Goal: Navigation & Orientation: Find specific page/section

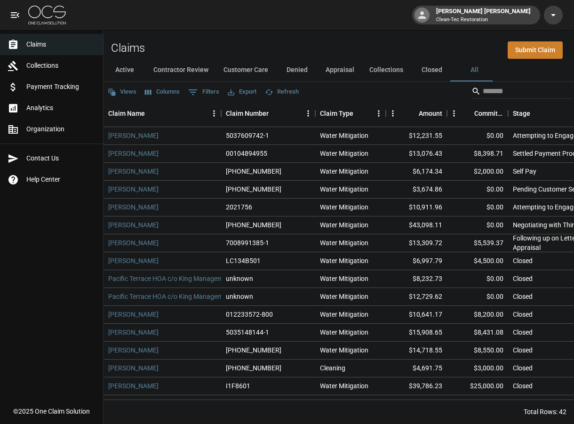
scroll to position [15, 0]
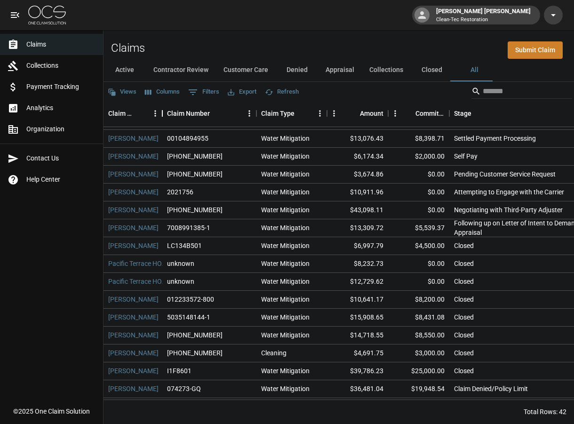
drag, startPoint x: 221, startPoint y: 113, endPoint x: 162, endPoint y: 108, distance: 59.0
click at [162, 108] on div "Claim Name" at bounding box center [162, 113] width 11 height 26
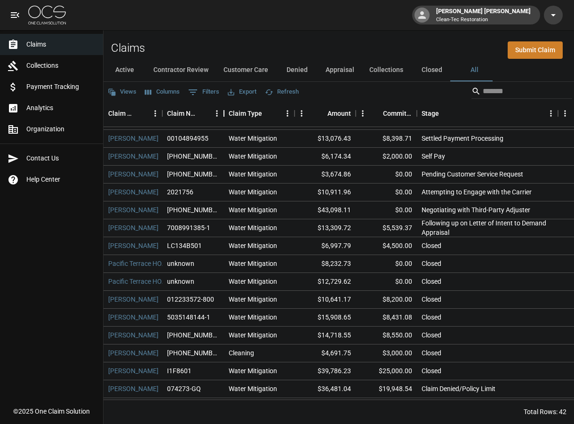
drag, startPoint x: 256, startPoint y: 113, endPoint x: 223, endPoint y: 110, distance: 32.6
click at [223, 110] on div "Claim Number" at bounding box center [223, 113] width 11 height 26
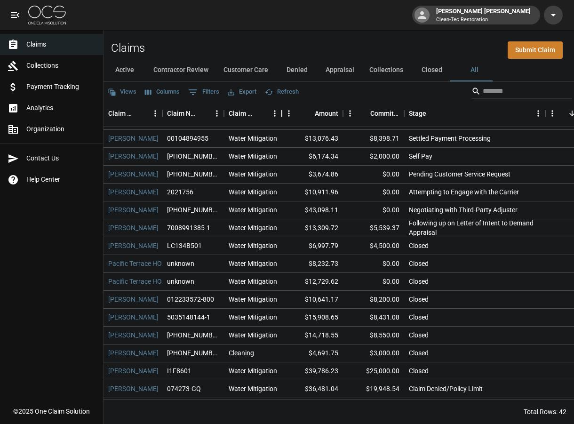
drag, startPoint x: 294, startPoint y: 114, endPoint x: 282, endPoint y: 112, distance: 12.8
click at [282, 112] on div "Claim Type" at bounding box center [281, 113] width 11 height 26
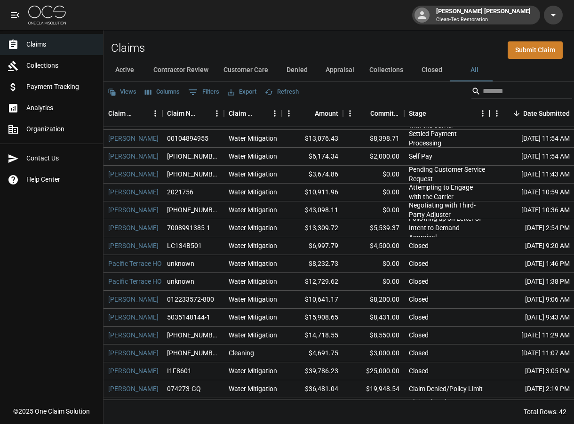
drag, startPoint x: 546, startPoint y: 112, endPoint x: 491, endPoint y: 111, distance: 55.5
click at [491, 111] on div "Stage" at bounding box center [489, 113] width 11 height 26
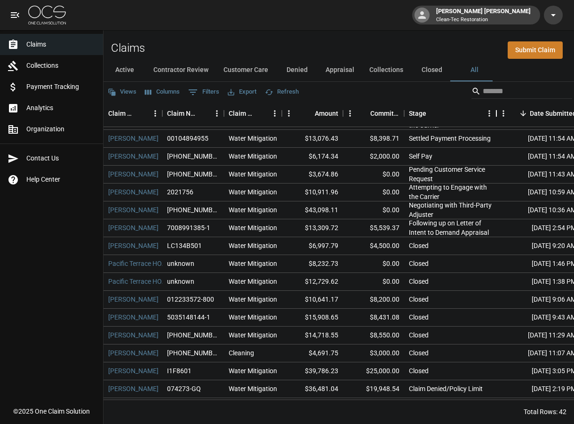
drag, startPoint x: 491, startPoint y: 111, endPoint x: 497, endPoint y: 112, distance: 6.6
click at [497, 112] on div "Stage" at bounding box center [495, 113] width 11 height 26
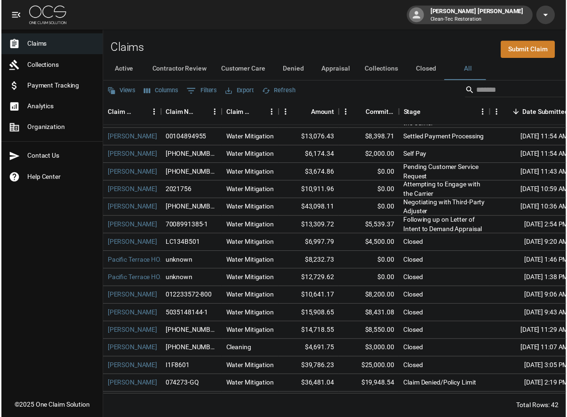
scroll to position [0, 0]
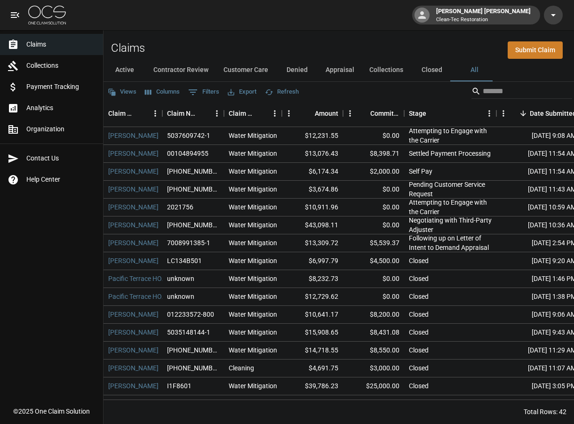
click at [333, 69] on button "Appraisal" at bounding box center [340, 70] width 44 height 23
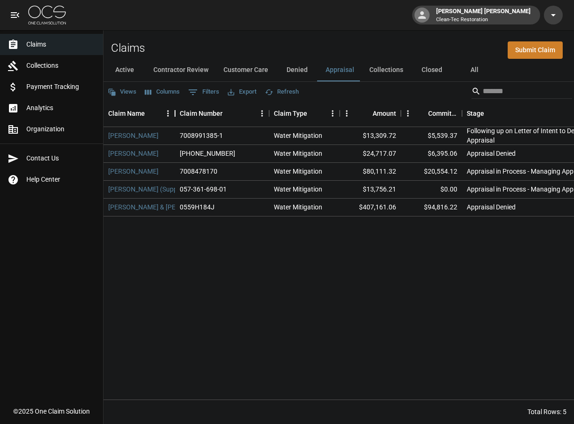
drag, startPoint x: 220, startPoint y: 109, endPoint x: 173, endPoint y: 111, distance: 46.2
click at [173, 111] on div "Claim Name" at bounding box center [174, 113] width 11 height 26
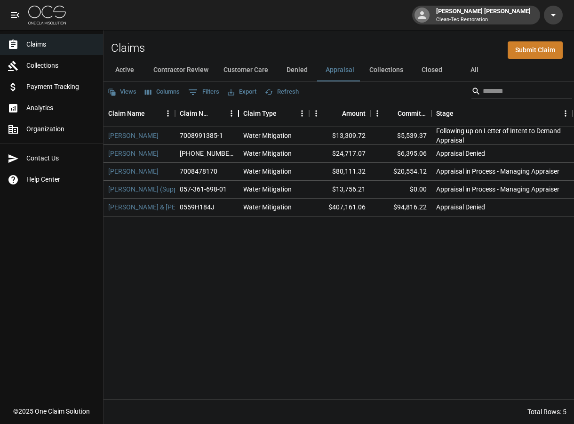
drag, startPoint x: 269, startPoint y: 111, endPoint x: 238, endPoint y: 111, distance: 30.6
click at [238, 111] on div "Claim Number" at bounding box center [238, 113] width 11 height 26
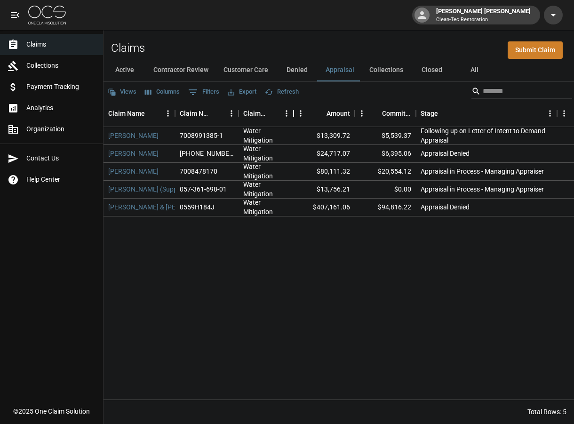
drag, startPoint x: 309, startPoint y: 110, endPoint x: 293, endPoint y: 110, distance: 15.5
click at [293, 110] on div "Claim Type" at bounding box center [293, 113] width 11 height 26
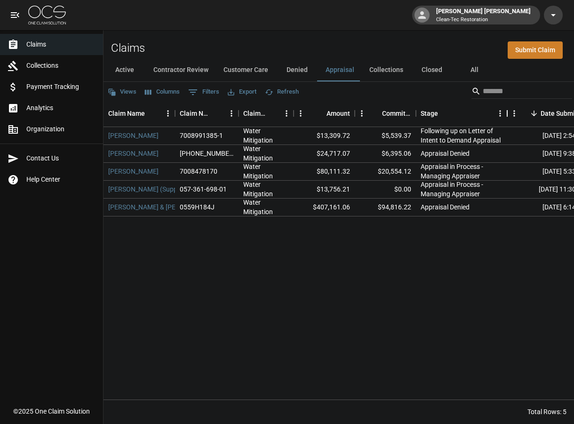
drag, startPoint x: 557, startPoint y: 110, endPoint x: 507, endPoint y: 110, distance: 49.8
click at [507, 110] on div "Stage" at bounding box center [506, 113] width 11 height 26
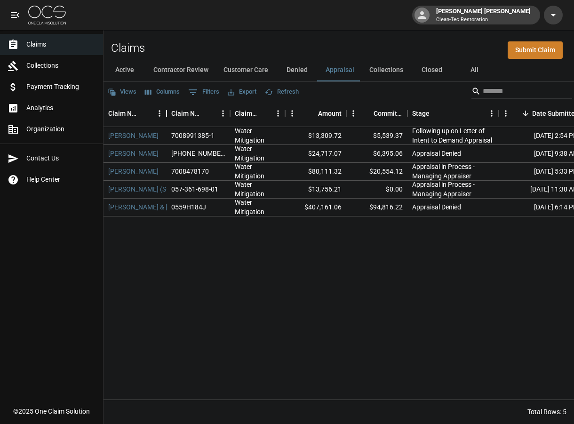
drag, startPoint x: 176, startPoint y: 111, endPoint x: 167, endPoint y: 112, distance: 8.5
click at [167, 112] on div "Claim Name" at bounding box center [166, 113] width 11 height 26
click at [284, 116] on div "Claim Type" at bounding box center [281, 113] width 11 height 26
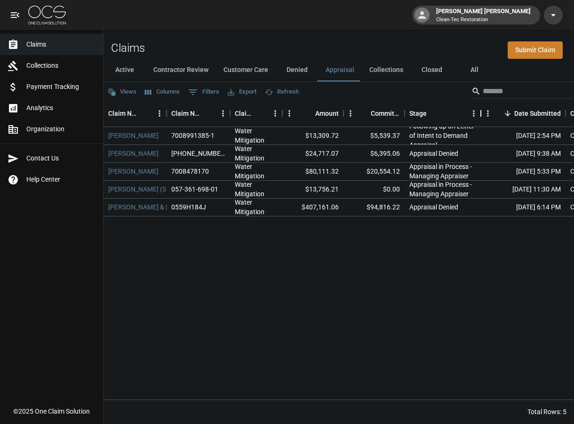
drag, startPoint x: 495, startPoint y: 114, endPoint x: 480, endPoint y: 113, distance: 15.1
click at [480, 113] on div "Stage" at bounding box center [480, 113] width 11 height 26
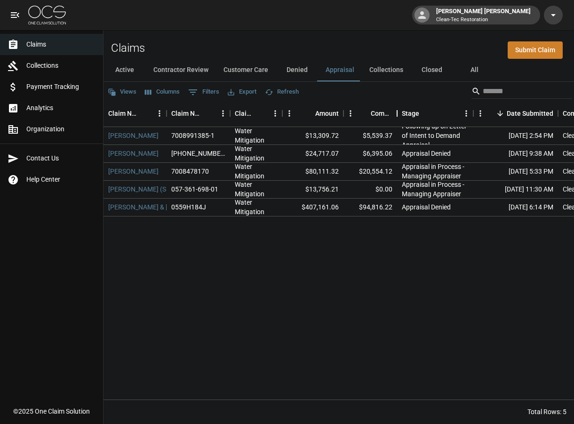
drag, startPoint x: 403, startPoint y: 112, endPoint x: 396, endPoint y: 112, distance: 7.5
click at [396, 112] on div "Committed Amount" at bounding box center [396, 113] width 11 height 26
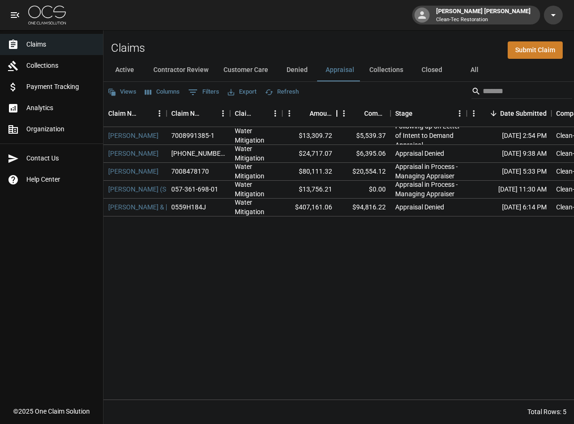
drag, startPoint x: 344, startPoint y: 112, endPoint x: 338, endPoint y: 111, distance: 6.6
click at [338, 111] on div "Amount" at bounding box center [336, 113] width 11 height 26
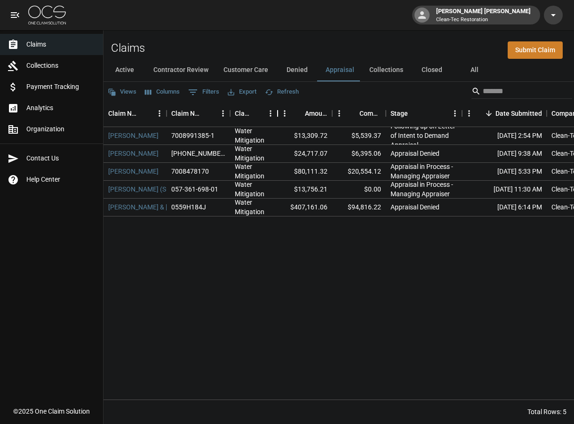
click at [277, 111] on div "Claim Type" at bounding box center [277, 113] width 11 height 26
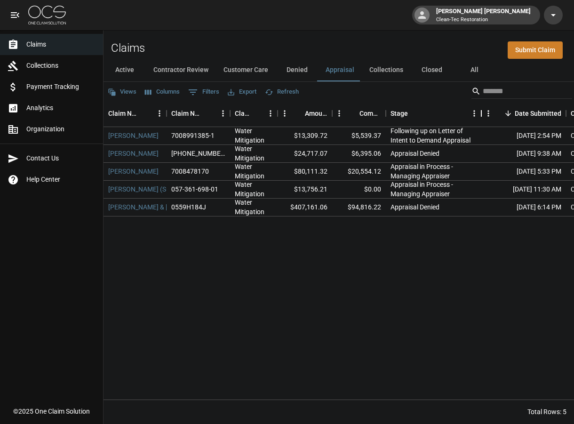
drag, startPoint x: 461, startPoint y: 110, endPoint x: 481, endPoint y: 111, distance: 19.3
click at [481, 111] on div "Stage" at bounding box center [480, 113] width 11 height 26
click at [132, 75] on button "Active" at bounding box center [124, 70] width 42 height 23
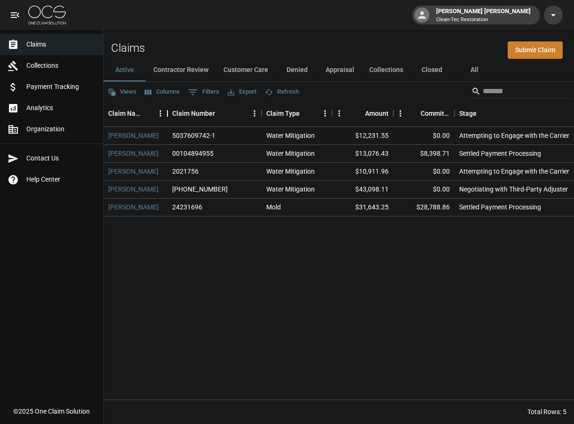
drag, startPoint x: 222, startPoint y: 116, endPoint x: 168, endPoint y: 115, distance: 53.6
click at [168, 115] on div "Claim Name" at bounding box center [167, 113] width 11 height 26
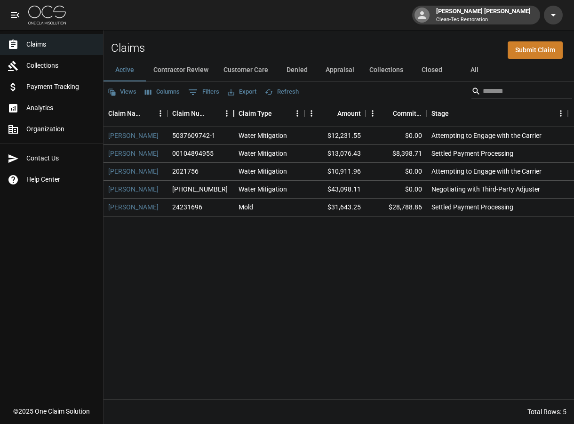
drag, startPoint x: 263, startPoint y: 116, endPoint x: 235, endPoint y: 116, distance: 27.7
click at [235, 116] on div "Claim Number" at bounding box center [233, 113] width 11 height 26
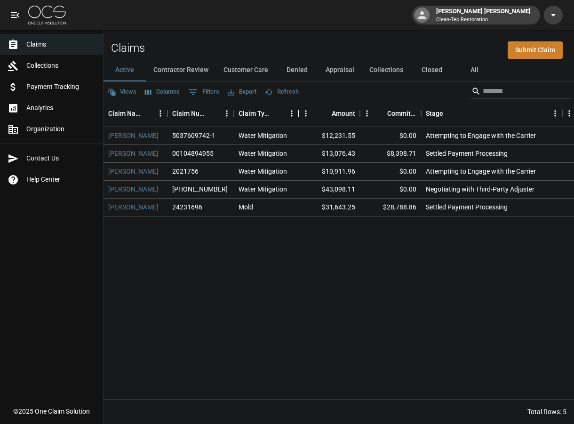
drag, startPoint x: 305, startPoint y: 113, endPoint x: 299, endPoint y: 113, distance: 5.6
click at [299, 113] on div "Claim Type" at bounding box center [298, 113] width 11 height 26
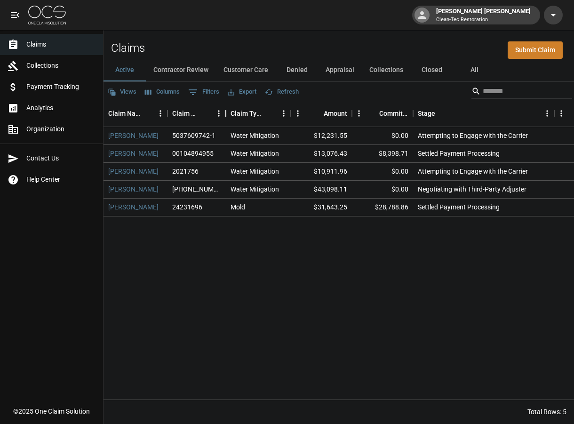
drag, startPoint x: 234, startPoint y: 110, endPoint x: 226, endPoint y: 110, distance: 8.0
click at [226, 110] on div "Claim Number" at bounding box center [225, 113] width 11 height 26
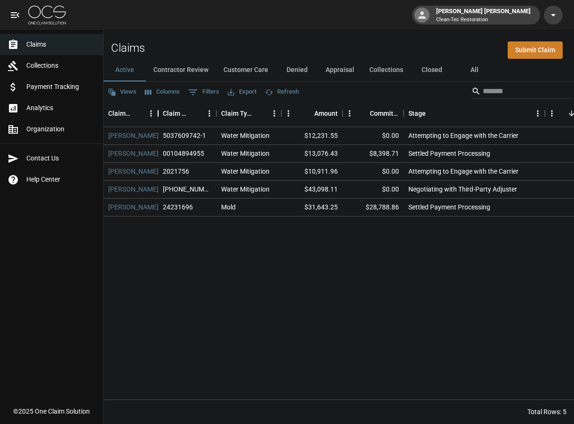
click at [158, 110] on div "Claim Name" at bounding box center [157, 113] width 11 height 26
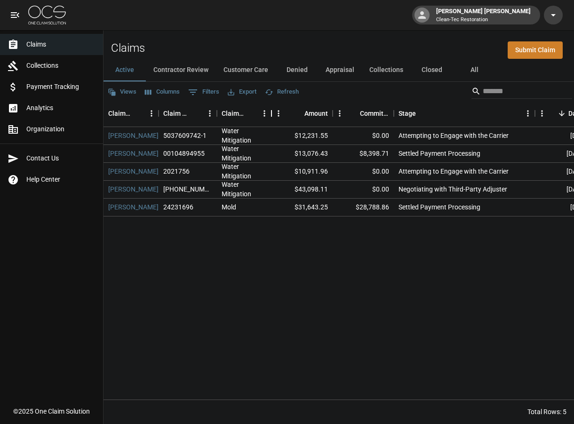
drag, startPoint x: 282, startPoint y: 112, endPoint x: 271, endPoint y: 112, distance: 10.3
click at [271, 112] on div "Claim Type" at bounding box center [271, 113] width 11 height 26
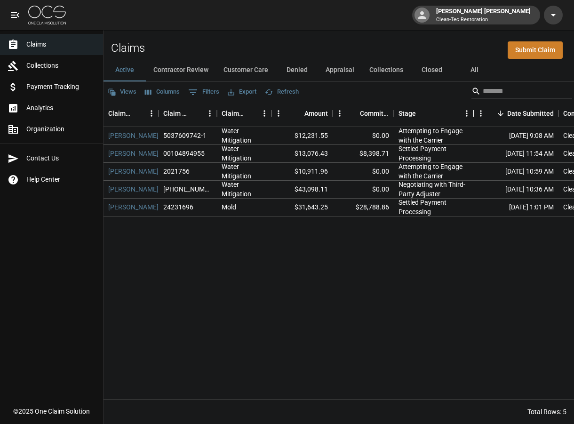
drag, startPoint x: 538, startPoint y: 113, endPoint x: 477, endPoint y: 112, distance: 61.1
click at [477, 112] on div "Stage" at bounding box center [473, 113] width 11 height 26
click at [303, 73] on button "Denied" at bounding box center [297, 70] width 42 height 23
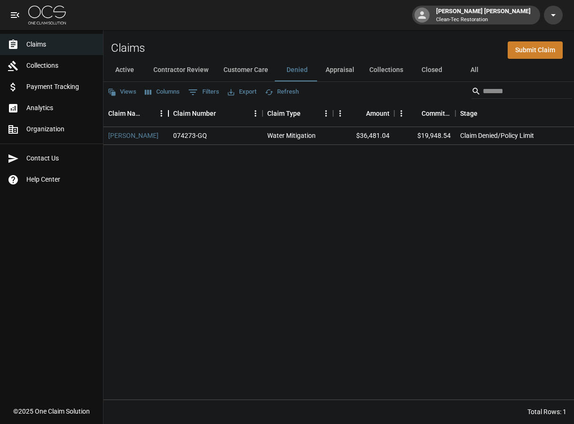
drag, startPoint x: 221, startPoint y: 113, endPoint x: 169, endPoint y: 113, distance: 52.7
click at [169, 113] on div "Claim Name" at bounding box center [168, 113] width 11 height 26
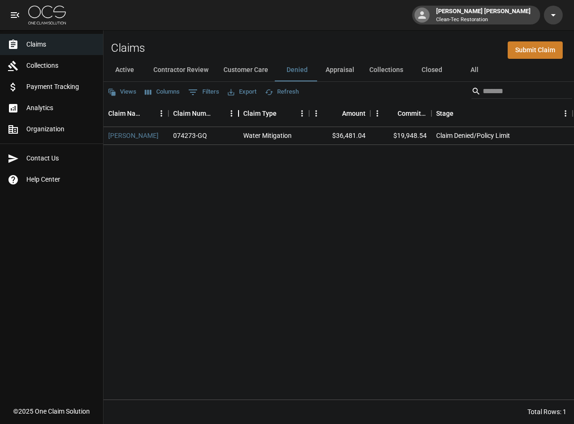
drag, startPoint x: 262, startPoint y: 116, endPoint x: 238, endPoint y: 114, distance: 24.0
click at [238, 114] on div "Claim Number" at bounding box center [238, 113] width 11 height 26
drag, startPoint x: 310, startPoint y: 112, endPoint x: 303, endPoint y: 112, distance: 7.1
click at [303, 112] on div "Claim Type" at bounding box center [301, 113] width 11 height 26
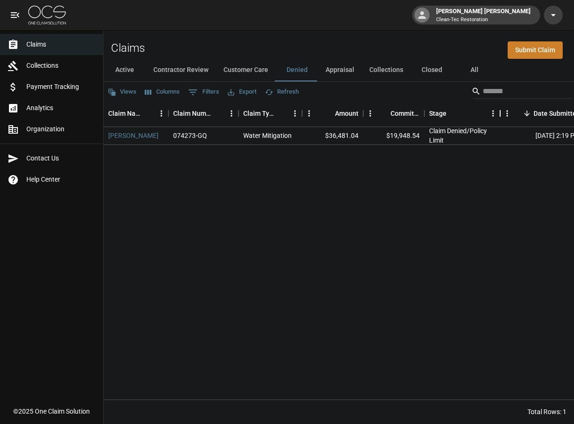
drag, startPoint x: 563, startPoint y: 111, endPoint x: 498, endPoint y: 113, distance: 65.4
click at [498, 113] on div "Stage" at bounding box center [499, 113] width 11 height 26
click at [227, 71] on button "Customer Care" at bounding box center [246, 70] width 60 height 23
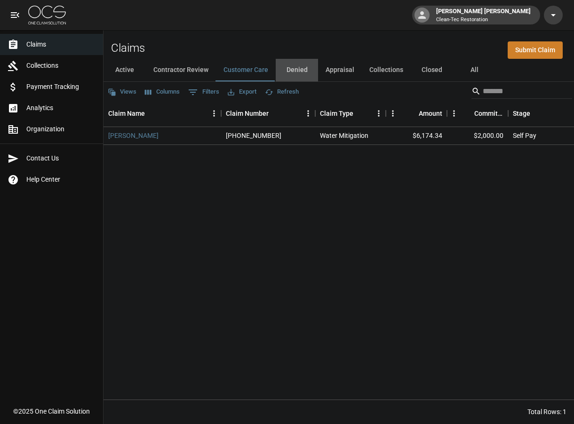
click at [291, 72] on button "Denied" at bounding box center [297, 70] width 42 height 23
click at [238, 70] on button "Customer Care" at bounding box center [246, 70] width 60 height 23
click at [192, 68] on button "Contractor Review" at bounding box center [181, 70] width 70 height 23
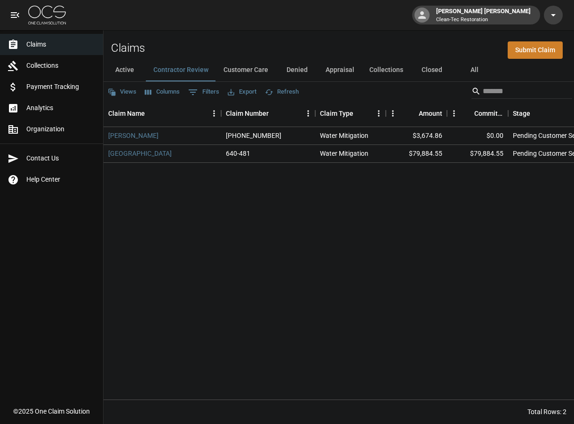
click at [128, 66] on button "Active" at bounding box center [124, 70] width 42 height 23
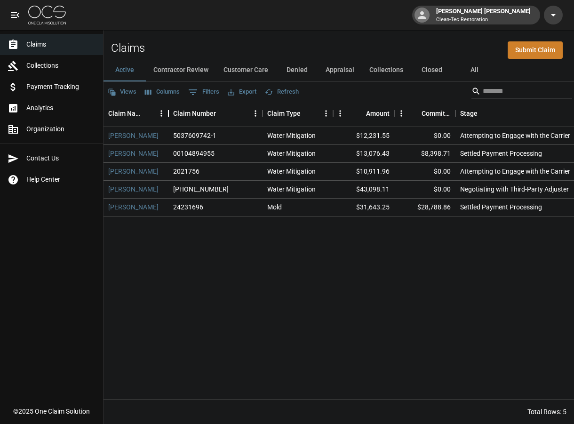
drag, startPoint x: 221, startPoint y: 114, endPoint x: 168, endPoint y: 110, distance: 52.8
click at [168, 110] on div "Claim Name" at bounding box center [168, 113] width 11 height 26
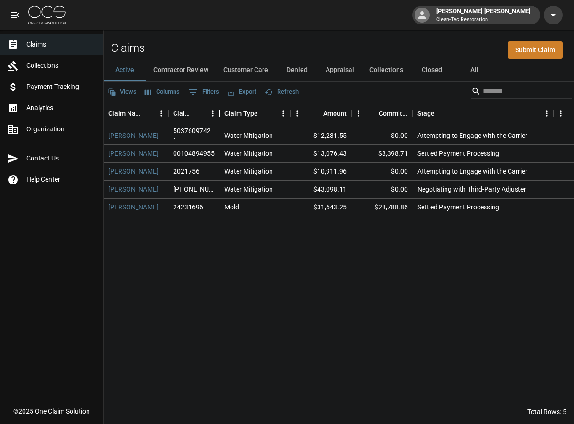
drag, startPoint x: 263, startPoint y: 112, endPoint x: 221, endPoint y: 110, distance: 42.8
click at [221, 110] on div "Claim Number" at bounding box center [219, 113] width 11 height 26
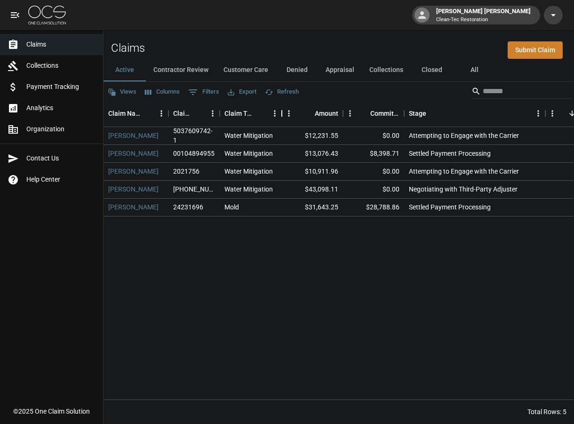
drag, startPoint x: 290, startPoint y: 112, endPoint x: 281, endPoint y: 111, distance: 8.5
click at [281, 111] on div "Claim Type" at bounding box center [281, 113] width 11 height 26
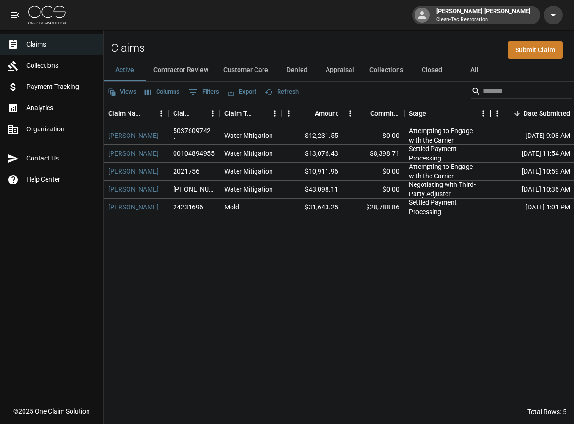
drag, startPoint x: 544, startPoint y: 112, endPoint x: 489, endPoint y: 114, distance: 55.0
click at [489, 114] on div "Stage" at bounding box center [489, 113] width 11 height 26
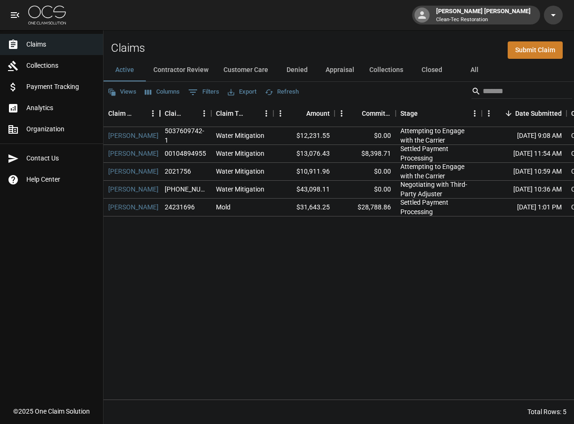
drag, startPoint x: 169, startPoint y: 114, endPoint x: 160, endPoint y: 114, distance: 8.5
click at [160, 114] on div "Claim Name" at bounding box center [159, 113] width 11 height 26
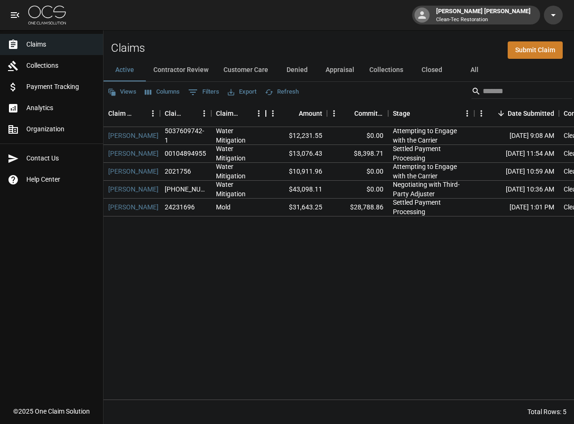
drag, startPoint x: 275, startPoint y: 115, endPoint x: 267, endPoint y: 115, distance: 7.5
click at [267, 115] on div "Claim Type" at bounding box center [265, 113] width 11 height 26
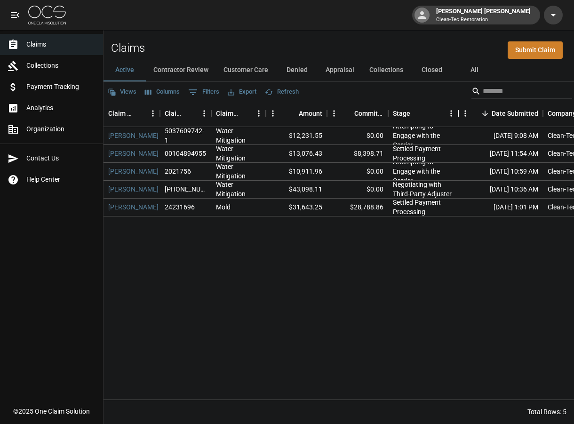
drag, startPoint x: 474, startPoint y: 112, endPoint x: 458, endPoint y: 112, distance: 16.0
click at [458, 112] on div "Stage" at bounding box center [457, 113] width 11 height 26
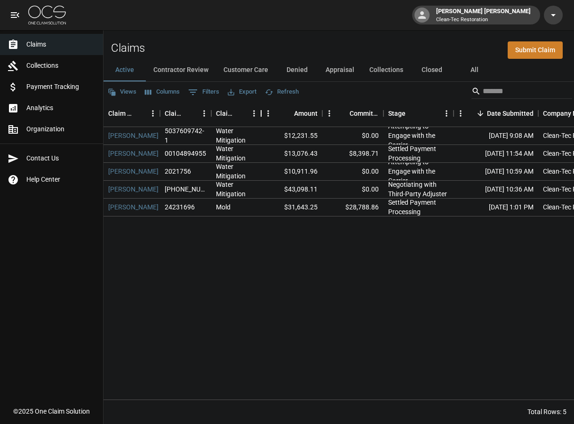
drag, startPoint x: 267, startPoint y: 111, endPoint x: 262, endPoint y: 110, distance: 4.8
click at [262, 110] on div "Claim Type" at bounding box center [260, 113] width 11 height 26
click at [451, 110] on div "Stage" at bounding box center [451, 113] width 11 height 26
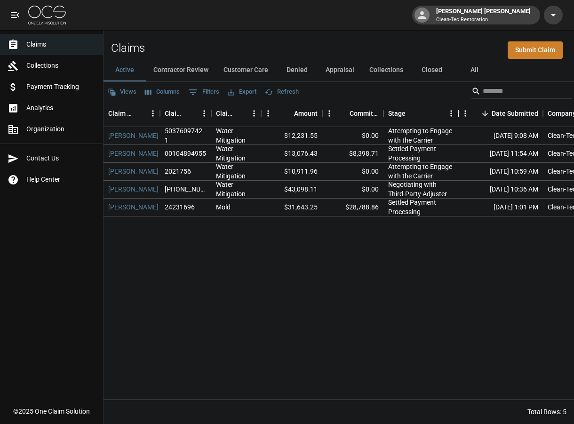
drag, startPoint x: 452, startPoint y: 113, endPoint x: 458, endPoint y: 112, distance: 6.2
click at [458, 112] on div "Stage" at bounding box center [457, 113] width 11 height 26
click at [466, 170] on div "[DATE] 10:59 AM" at bounding box center [500, 172] width 85 height 18
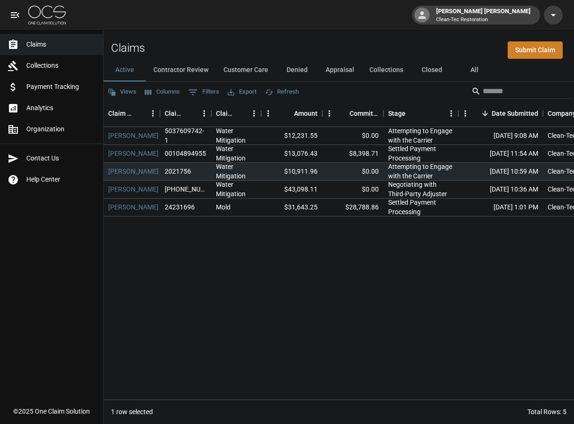
click at [459, 265] on div "[PERSON_NAME] 5037609742-1 Water Mitigation $12,231.55 $0.00 Attempting to Enga…" at bounding box center [447, 263] width 688 height 272
click at [194, 71] on button "Contractor Review" at bounding box center [181, 70] width 70 height 23
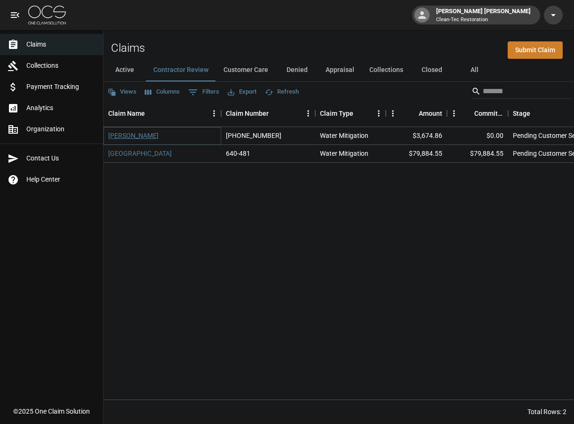
click at [144, 134] on link "[PERSON_NAME]" at bounding box center [133, 135] width 50 height 9
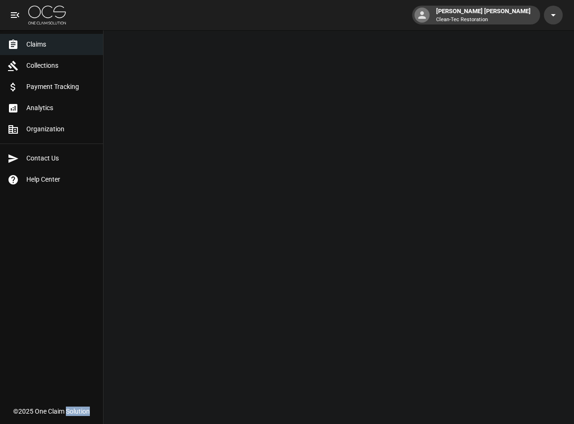
click at [144, 30] on html "Holland [PERSON_NAME] Clean-Tec Restoration Claims Collections Payment Tracking…" at bounding box center [287, 15] width 574 height 30
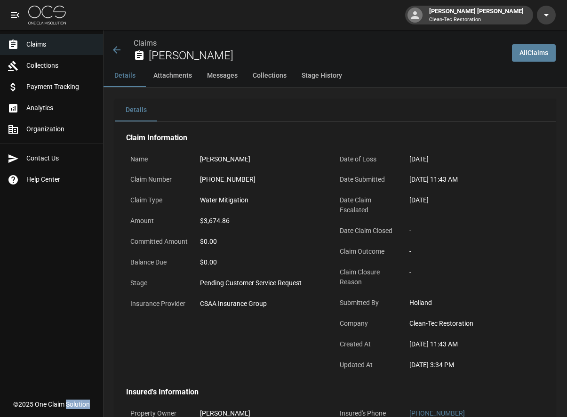
scroll to position [188, 0]
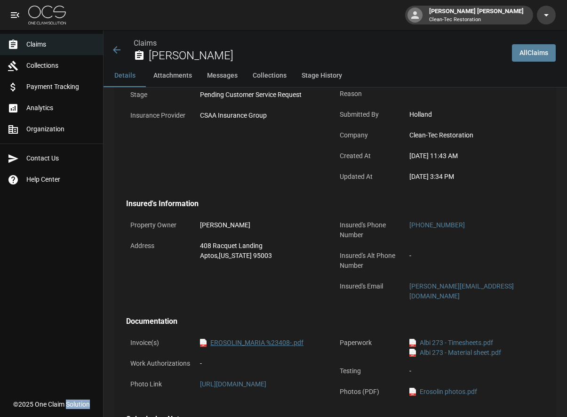
click at [260, 338] on link "pdf EROSOLIN_MARIA %23408-.pdf" at bounding box center [251, 343] width 103 height 10
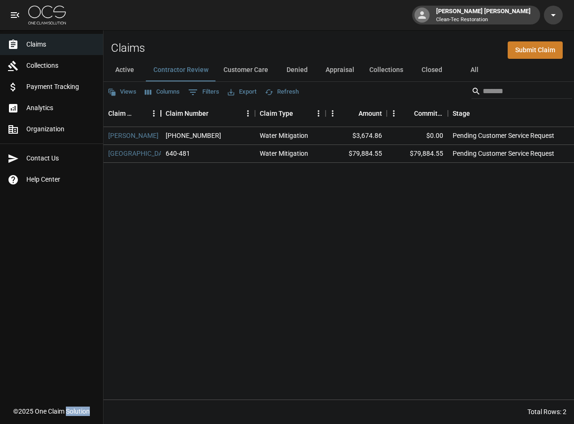
drag, startPoint x: 220, startPoint y: 111, endPoint x: 160, endPoint y: 106, distance: 60.4
click at [160, 106] on div "Claim Name" at bounding box center [160, 113] width 11 height 26
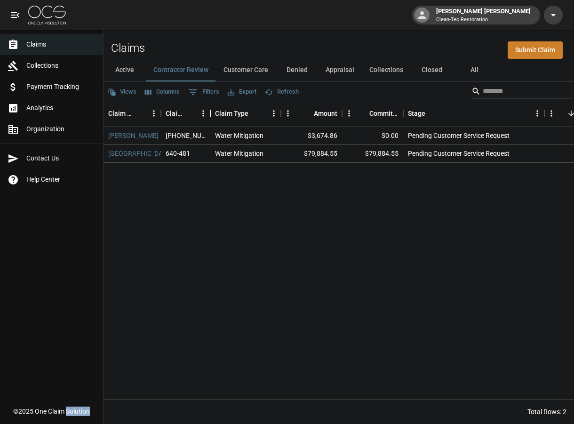
drag, startPoint x: 255, startPoint y: 115, endPoint x: 211, endPoint y: 109, distance: 45.0
click at [211, 109] on div "Claim Number" at bounding box center [210, 113] width 11 height 26
drag, startPoint x: 281, startPoint y: 114, endPoint x: 272, endPoint y: 114, distance: 8.9
click at [272, 114] on div "Claim Type" at bounding box center [272, 113] width 11 height 26
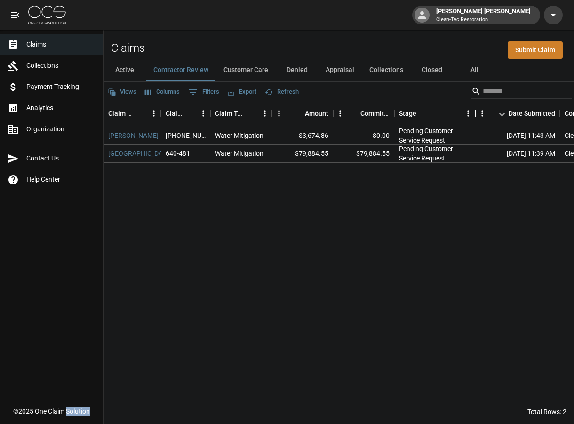
drag, startPoint x: 535, startPoint y: 114, endPoint x: 474, endPoint y: 116, distance: 60.2
click at [474, 116] on div "Stage" at bounding box center [474, 113] width 11 height 26
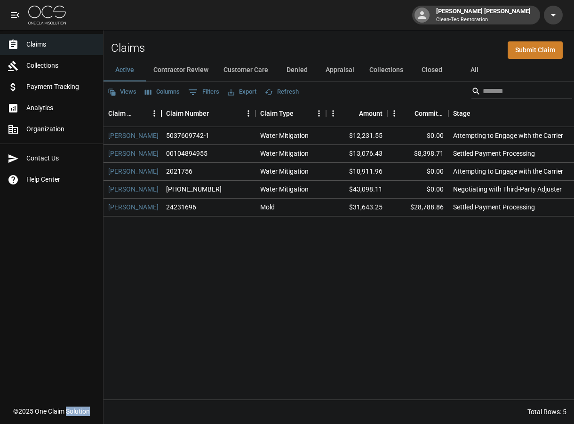
drag, startPoint x: 221, startPoint y: 115, endPoint x: 162, endPoint y: 113, distance: 59.8
click at [162, 113] on div "Claim Name" at bounding box center [161, 113] width 11 height 26
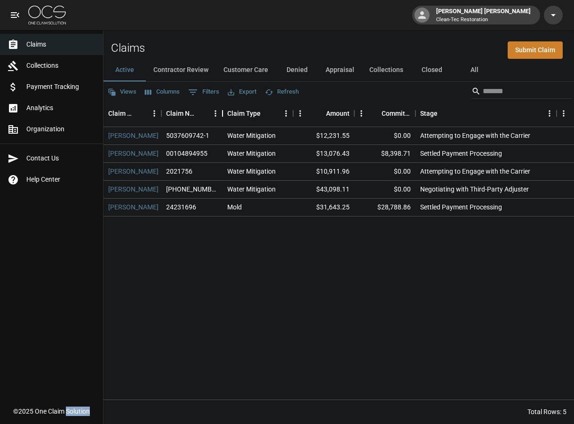
drag, startPoint x: 254, startPoint y: 116, endPoint x: 259, endPoint y: 123, distance: 8.5
click at [222, 116] on div "Claim Number" at bounding box center [222, 113] width 11 height 26
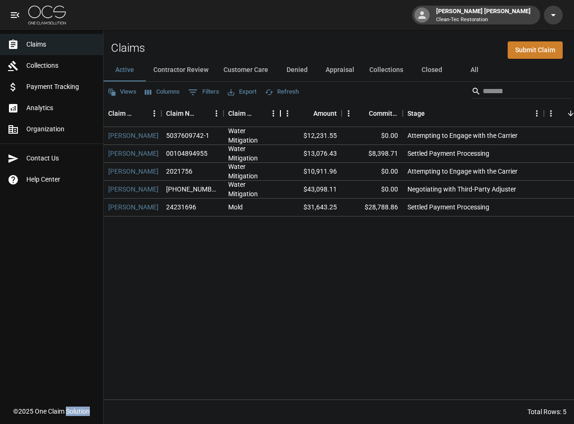
drag, startPoint x: 294, startPoint y: 115, endPoint x: 281, endPoint y: 115, distance: 13.6
click at [281, 115] on div "Claim Type" at bounding box center [280, 113] width 11 height 26
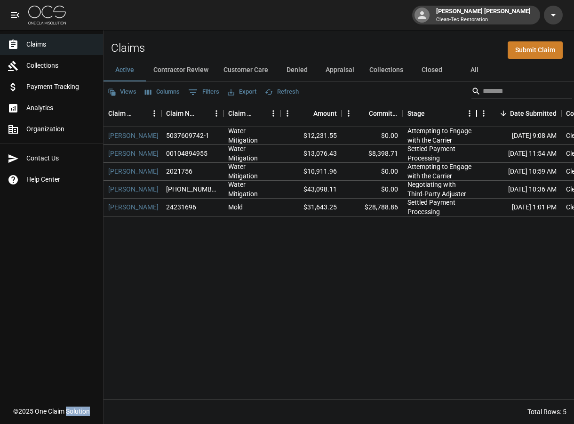
drag, startPoint x: 544, startPoint y: 114, endPoint x: 476, endPoint y: 117, distance: 67.3
click at [476, 117] on div "Stage" at bounding box center [476, 113] width 11 height 26
click at [185, 71] on button "Contractor Review" at bounding box center [181, 70] width 70 height 23
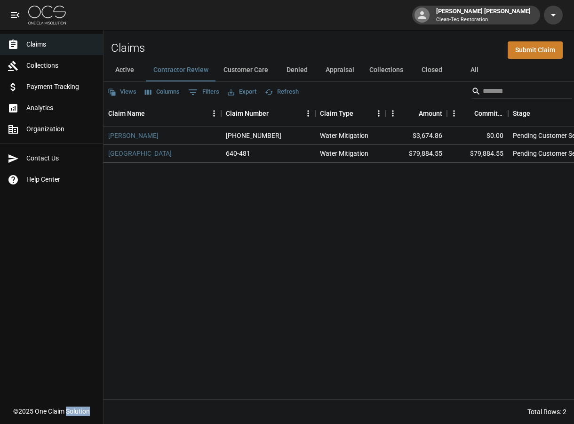
click at [236, 70] on button "Customer Care" at bounding box center [246, 70] width 60 height 23
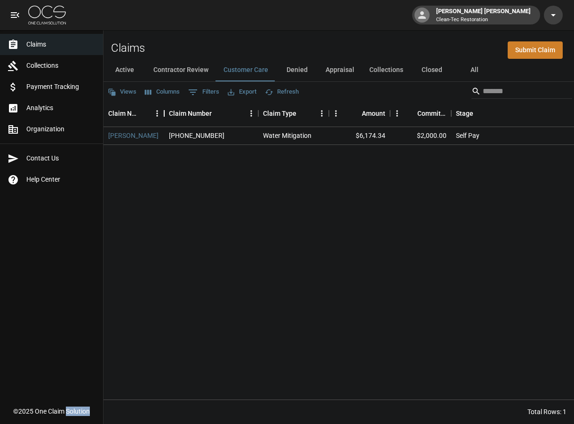
drag, startPoint x: 221, startPoint y: 114, endPoint x: 164, endPoint y: 113, distance: 56.9
click at [164, 113] on div "Claim Name" at bounding box center [163, 113] width 11 height 26
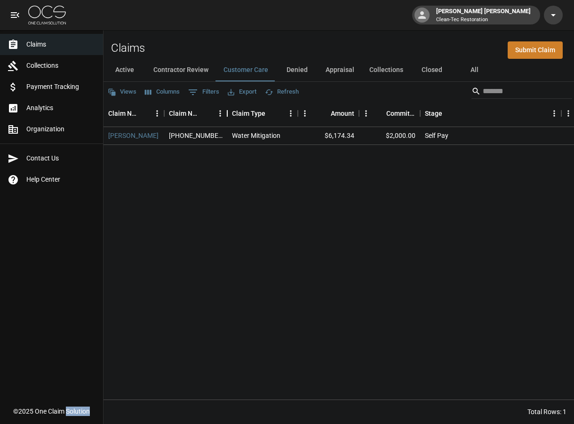
drag, startPoint x: 259, startPoint y: 113, endPoint x: 228, endPoint y: 112, distance: 31.0
click at [228, 112] on div "Claim Number" at bounding box center [226, 113] width 11 height 26
drag, startPoint x: 296, startPoint y: 112, endPoint x: 285, endPoint y: 112, distance: 11.3
click at [285, 112] on div "Claim Type" at bounding box center [286, 113] width 11 height 26
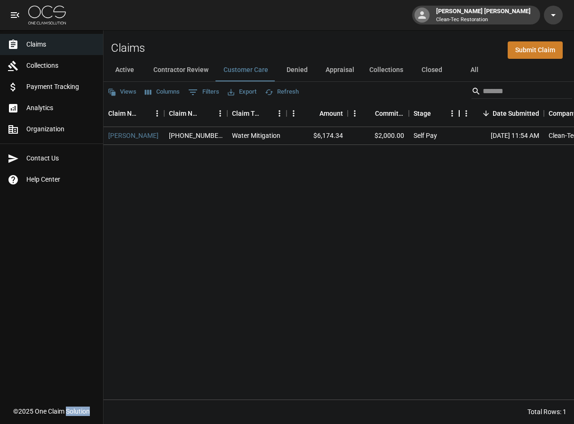
drag, startPoint x: 550, startPoint y: 112, endPoint x: 459, endPoint y: 116, distance: 90.8
click at [459, 116] on div "Stage" at bounding box center [458, 113] width 11 height 26
click at [135, 139] on link "[PERSON_NAME]" at bounding box center [133, 135] width 50 height 9
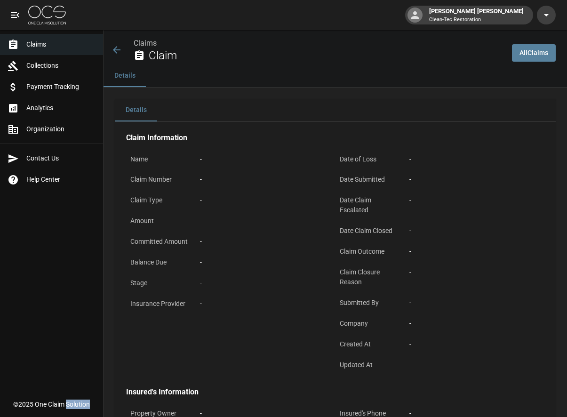
click at [135, 139] on h4 "Claim Information" at bounding box center [335, 137] width 418 height 9
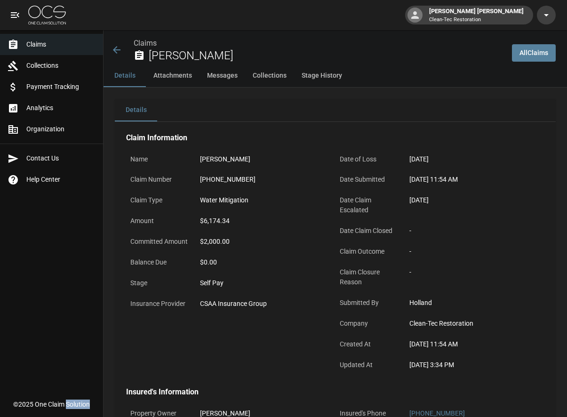
click at [115, 51] on icon at bounding box center [116, 49] width 11 height 11
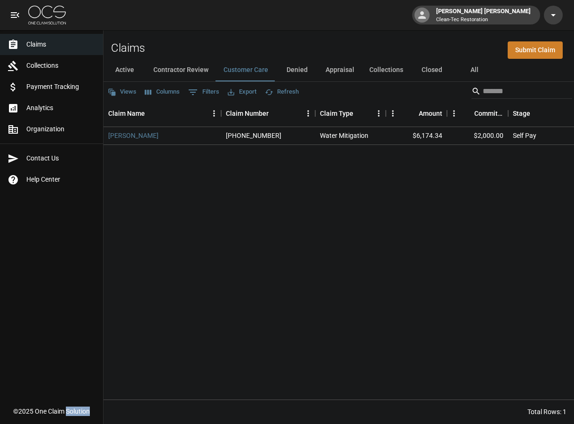
click at [299, 70] on button "Denied" at bounding box center [297, 70] width 42 height 23
click at [254, 69] on button "Customer Care" at bounding box center [246, 70] width 60 height 23
click at [295, 70] on button "Denied" at bounding box center [297, 70] width 42 height 23
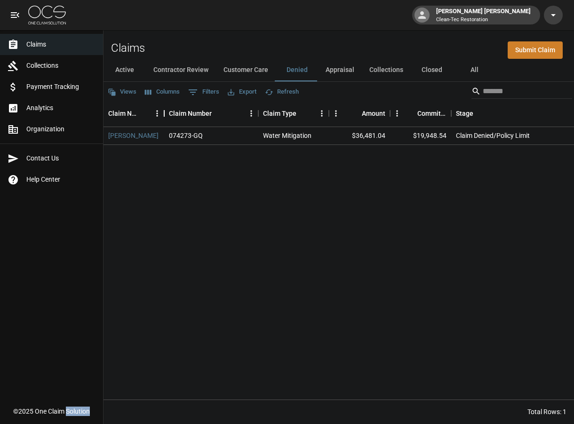
drag, startPoint x: 220, startPoint y: 113, endPoint x: 163, endPoint y: 113, distance: 56.9
click at [163, 113] on div "Claim Name" at bounding box center [163, 113] width 11 height 26
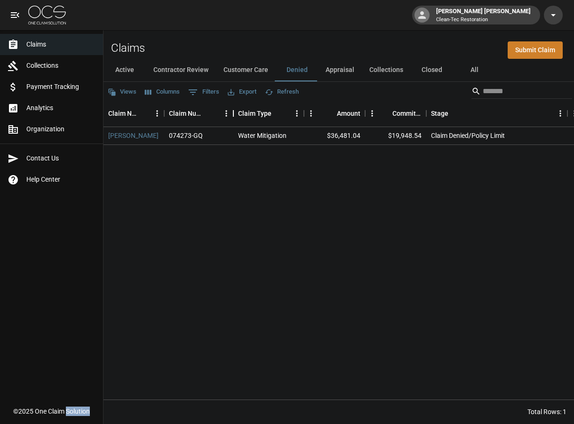
drag, startPoint x: 257, startPoint y: 113, endPoint x: 232, endPoint y: 113, distance: 24.9
click at [232, 113] on div "Claim Number" at bounding box center [233, 113] width 11 height 26
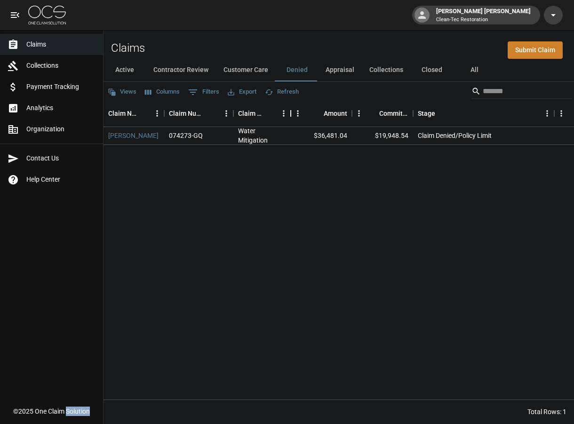
drag, startPoint x: 302, startPoint y: 116, endPoint x: 323, endPoint y: 112, distance: 21.0
click at [291, 115] on div "Claim Type" at bounding box center [290, 113] width 11 height 26
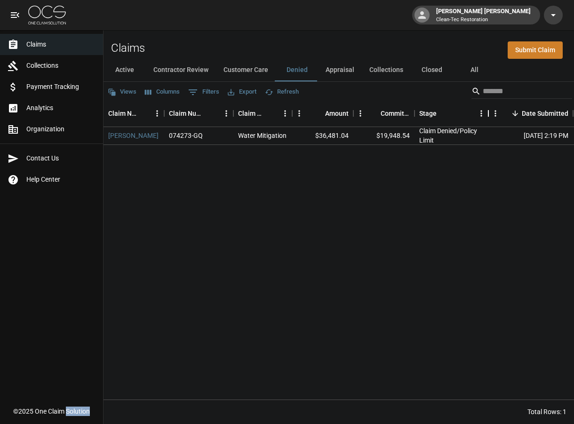
drag, startPoint x: 555, startPoint y: 114, endPoint x: 488, endPoint y: 118, distance: 67.4
click at [488, 118] on div "Stage" at bounding box center [487, 113] width 11 height 26
drag, startPoint x: 489, startPoint y: 114, endPoint x: 481, endPoint y: 115, distance: 7.1
click at [481, 115] on div "Stage" at bounding box center [480, 113] width 11 height 26
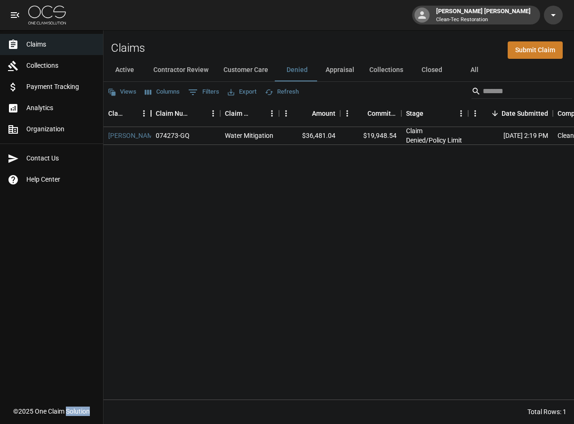
drag, startPoint x: 165, startPoint y: 110, endPoint x: 152, endPoint y: 111, distance: 13.2
click at [152, 111] on div "Claim Name" at bounding box center [150, 113] width 11 height 26
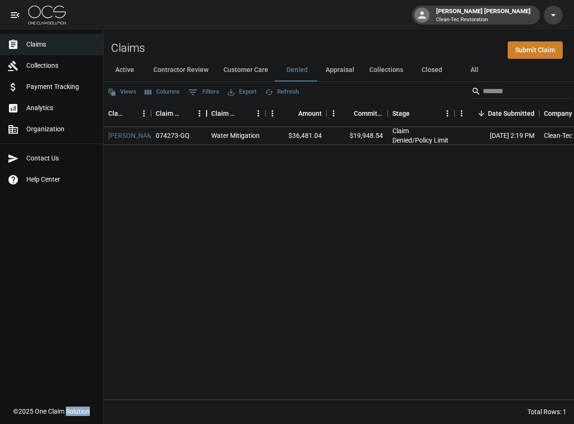
drag, startPoint x: 220, startPoint y: 111, endPoint x: 206, endPoint y: 111, distance: 13.6
click at [206, 111] on div "Claim Number" at bounding box center [206, 113] width 11 height 26
drag, startPoint x: 265, startPoint y: 110, endPoint x: 260, endPoint y: 110, distance: 5.2
click at [260, 110] on div "Claim Type" at bounding box center [259, 113] width 11 height 26
click at [146, 93] on icon "Select columns" at bounding box center [148, 92] width 8 height 8
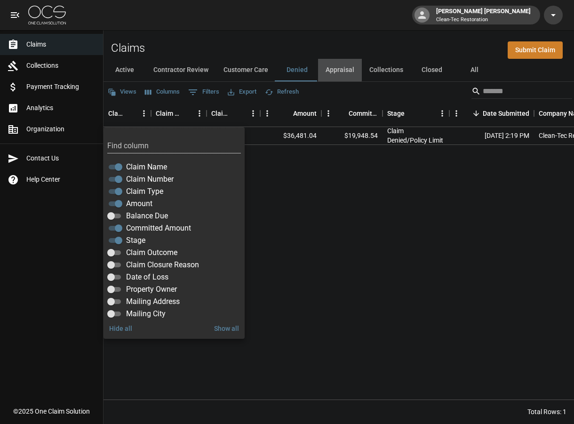
click at [333, 69] on button "Appraisal" at bounding box center [340, 70] width 44 height 23
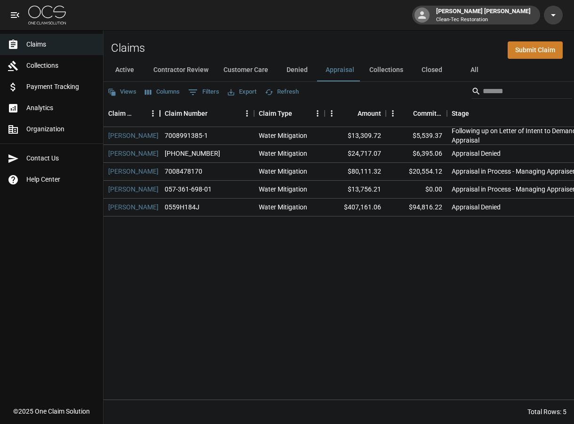
drag, startPoint x: 221, startPoint y: 117, endPoint x: 160, endPoint y: 118, distance: 61.1
click at [160, 118] on div "Claim Name" at bounding box center [159, 113] width 11 height 26
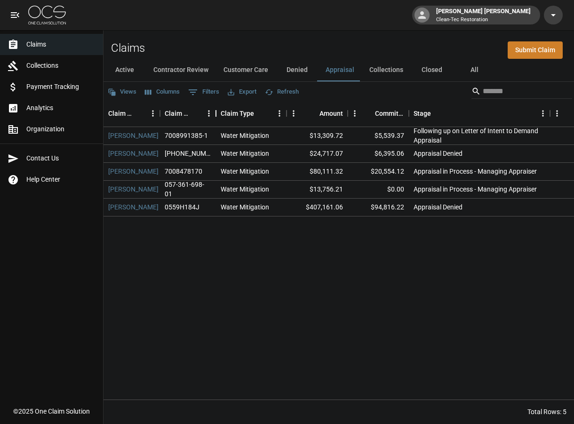
drag, startPoint x: 253, startPoint y: 116, endPoint x: 215, endPoint y: 116, distance: 38.1
click at [215, 116] on div "Claim Number" at bounding box center [215, 113] width 11 height 26
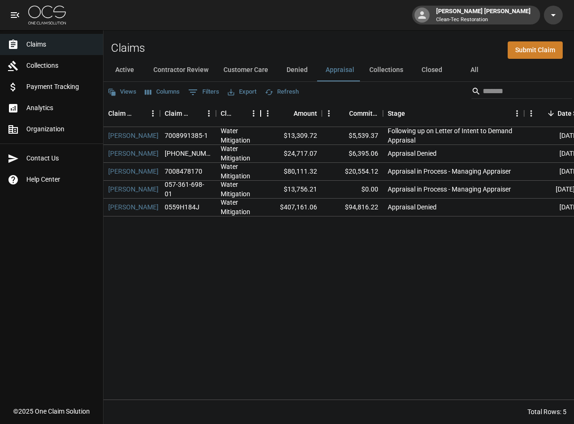
drag, startPoint x: 287, startPoint y: 115, endPoint x: 261, endPoint y: 115, distance: 25.9
click at [261, 115] on div "Claim Type" at bounding box center [260, 113] width 11 height 26
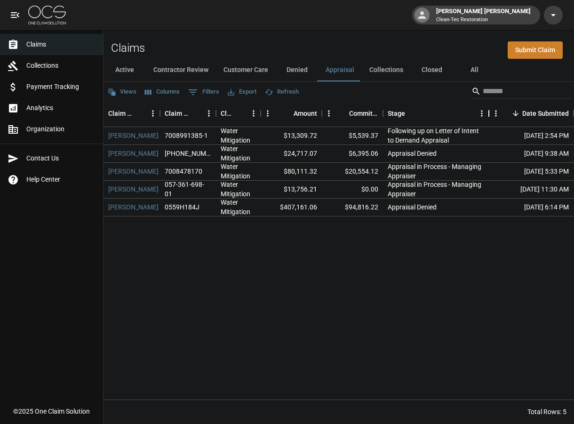
drag, startPoint x: 524, startPoint y: 113, endPoint x: 489, endPoint y: 116, distance: 35.3
click at [489, 116] on div "Stage" at bounding box center [488, 113] width 11 height 26
click at [146, 156] on link "[PERSON_NAME]" at bounding box center [133, 153] width 50 height 9
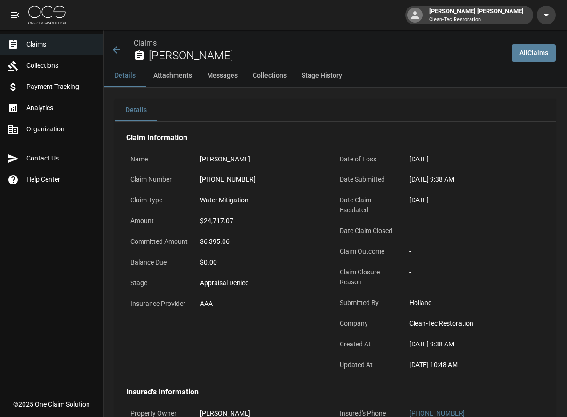
click at [113, 43] on div "Claims [PERSON_NAME]" at bounding box center [307, 50] width 393 height 25
click at [117, 48] on icon at bounding box center [116, 49] width 11 height 11
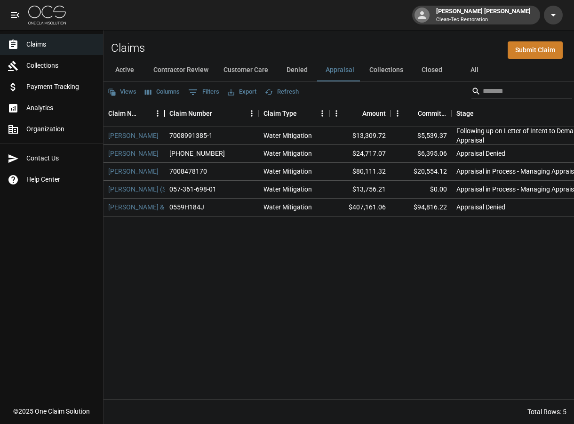
drag, startPoint x: 221, startPoint y: 115, endPoint x: 164, endPoint y: 110, distance: 56.7
click at [164, 110] on div "Claim Name" at bounding box center [164, 113] width 11 height 26
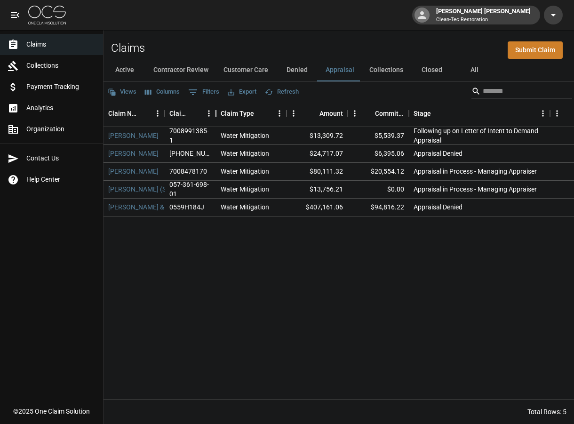
drag, startPoint x: 259, startPoint y: 114, endPoint x: 216, endPoint y: 110, distance: 42.9
click at [216, 110] on div "Claim Number" at bounding box center [215, 113] width 11 height 26
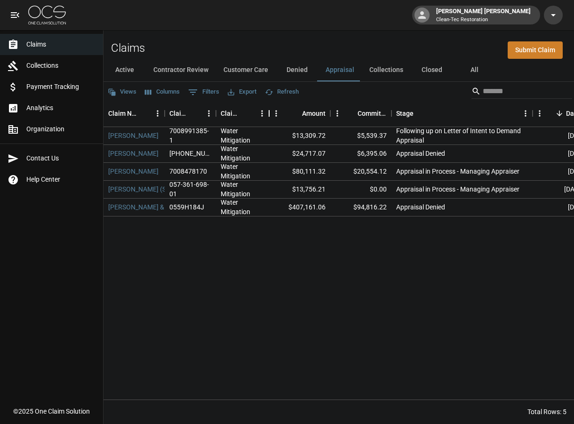
drag, startPoint x: 285, startPoint y: 113, endPoint x: 268, endPoint y: 112, distance: 17.4
click at [268, 112] on div "Claim Type" at bounding box center [268, 113] width 11 height 26
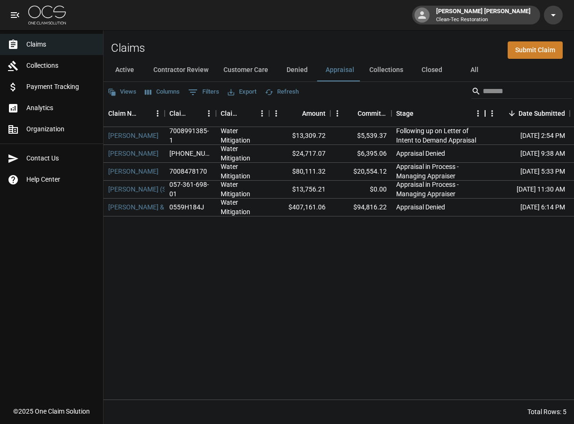
drag, startPoint x: 532, startPoint y: 110, endPoint x: 485, endPoint y: 110, distance: 47.5
click at [485, 110] on div "Stage" at bounding box center [484, 113] width 11 height 26
click at [388, 69] on button "Collections" at bounding box center [386, 70] width 49 height 23
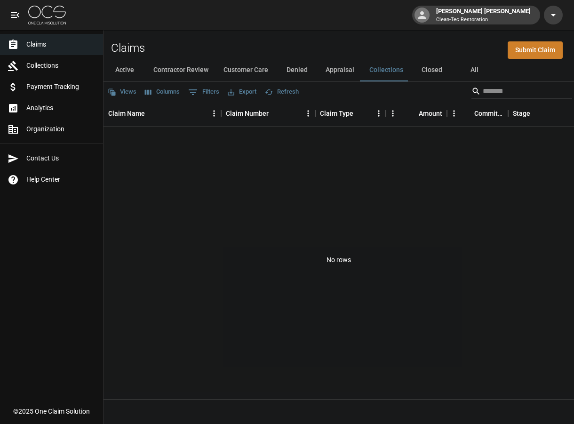
click at [125, 69] on button "Active" at bounding box center [124, 70] width 42 height 23
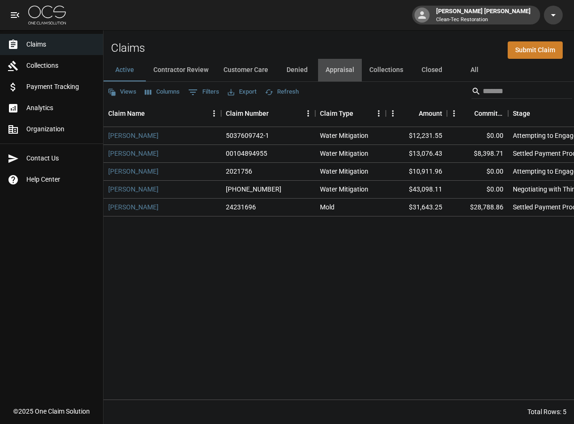
click at [337, 74] on button "Appraisal" at bounding box center [340, 70] width 44 height 23
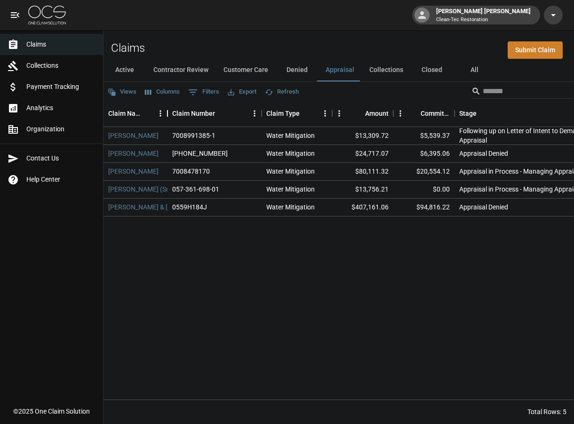
drag, startPoint x: 221, startPoint y: 116, endPoint x: 168, endPoint y: 117, distance: 53.6
click at [168, 117] on div "Claim Name" at bounding box center [167, 113] width 11 height 26
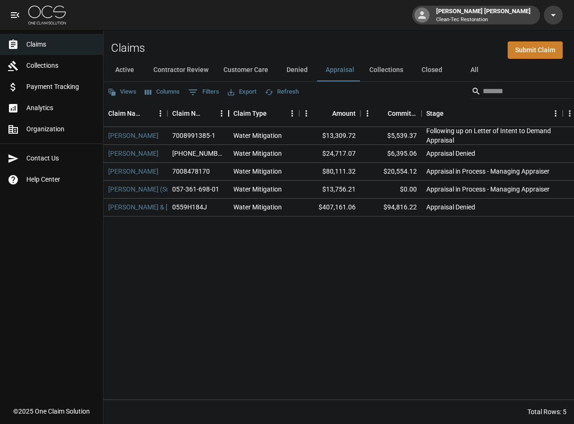
drag, startPoint x: 260, startPoint y: 112, endPoint x: 227, endPoint y: 116, distance: 33.2
click at [227, 116] on div "Claim Number" at bounding box center [228, 113] width 11 height 26
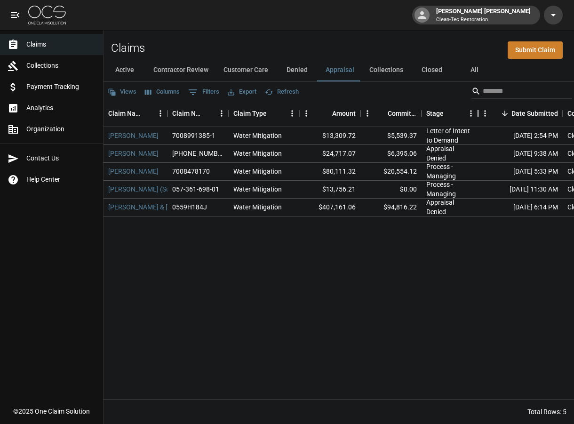
drag, startPoint x: 561, startPoint y: 113, endPoint x: 476, endPoint y: 122, distance: 85.1
click at [476, 122] on div "Stage" at bounding box center [477, 113] width 11 height 26
